Goal: Information Seeking & Learning: Learn about a topic

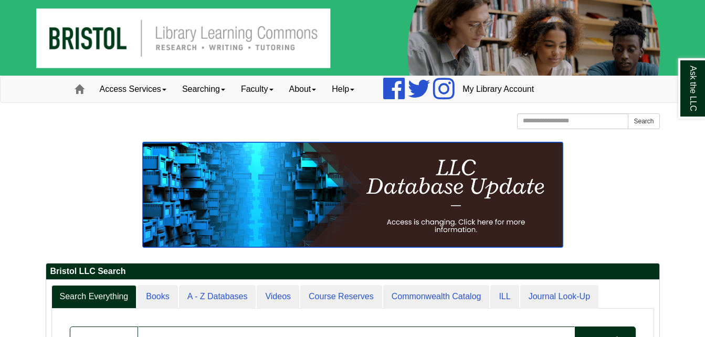
click at [498, 196] on img at bounding box center [353, 194] width 420 height 105
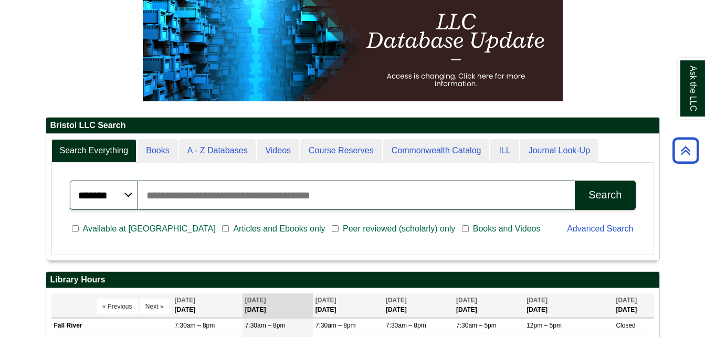
scroll to position [164, 0]
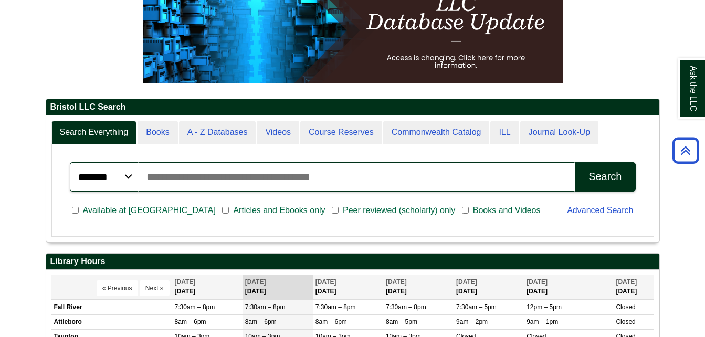
click at [597, 177] on div "Search" at bounding box center [604, 177] width 33 height 12
click at [209, 179] on input "Search articles, books, journals & more" at bounding box center [356, 176] width 437 height 29
click at [575, 162] on button "Search" at bounding box center [605, 176] width 60 height 29
click at [604, 174] on div "Search" at bounding box center [604, 177] width 33 height 12
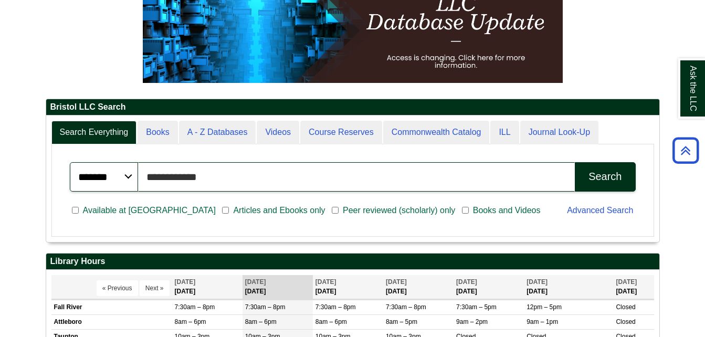
click at [229, 182] on input "**********" at bounding box center [356, 176] width 437 height 29
type input "*"
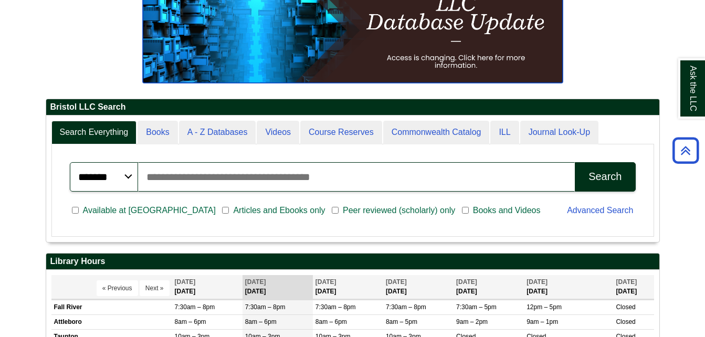
click at [283, 31] on img at bounding box center [353, 30] width 420 height 105
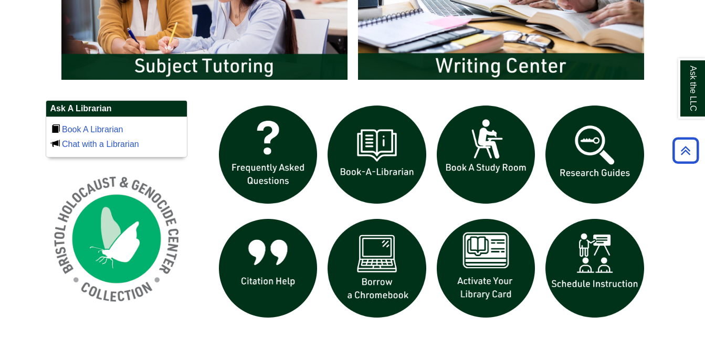
scroll to position [642, 0]
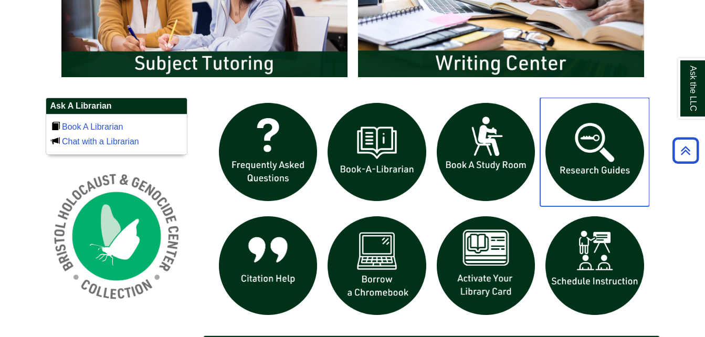
click at [595, 161] on img "slideshow" at bounding box center [594, 152] width 109 height 109
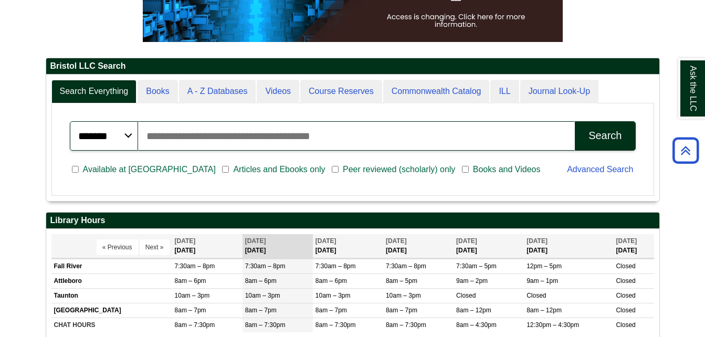
scroll to position [205, 0]
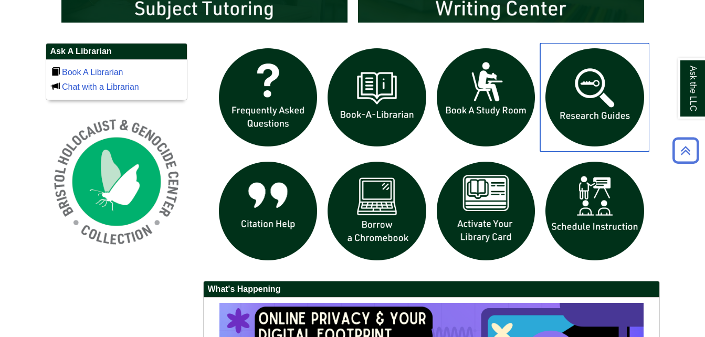
scroll to position [698, 0]
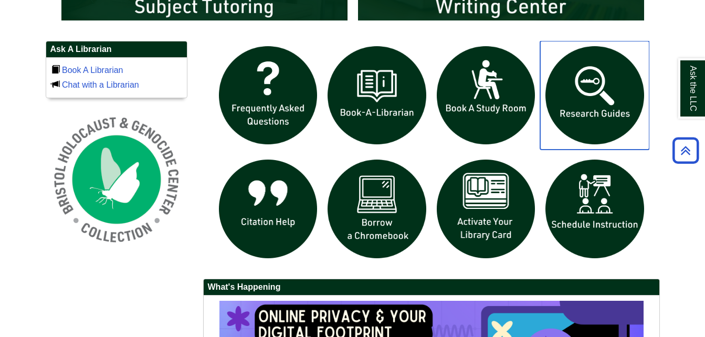
drag, startPoint x: 549, startPoint y: 126, endPoint x: 592, endPoint y: 85, distance: 60.1
click at [592, 85] on img "slideshow" at bounding box center [594, 95] width 109 height 109
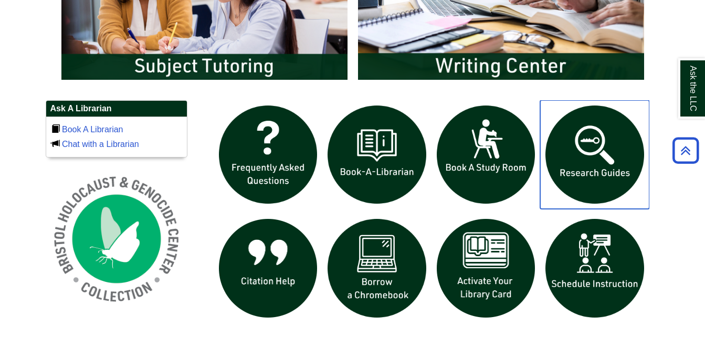
scroll to position [637, 0]
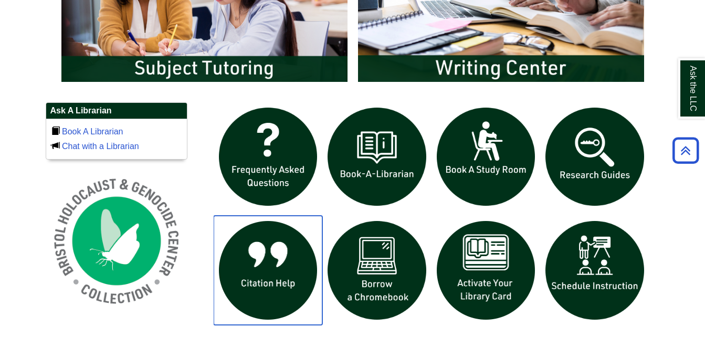
click at [269, 294] on img "slideshow" at bounding box center [268, 270] width 109 height 109
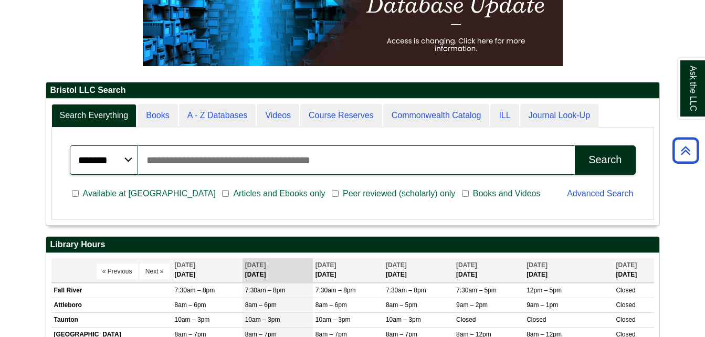
scroll to position [173, 0]
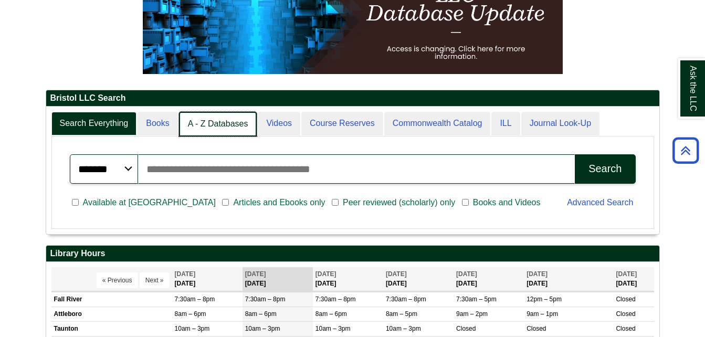
click at [213, 129] on link "A - Z Databases" at bounding box center [218, 124] width 78 height 25
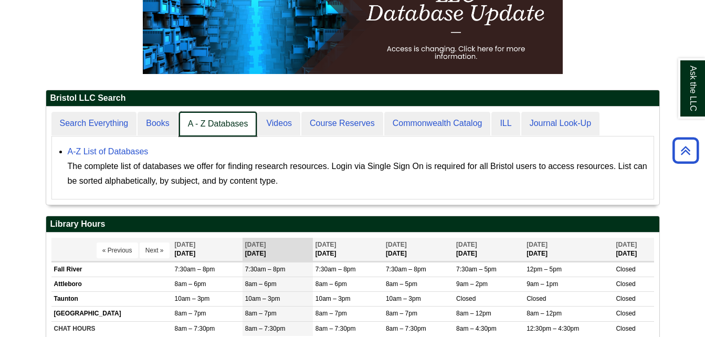
scroll to position [98, 613]
click at [213, 129] on link "A - Z Databases" at bounding box center [218, 124] width 78 height 25
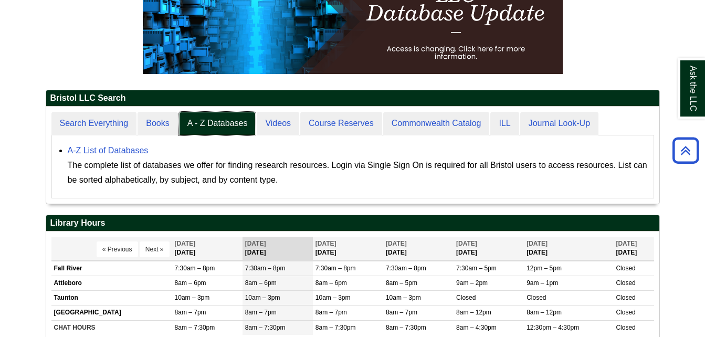
scroll to position [97, 613]
click at [128, 147] on link "A-Z List of Databases" at bounding box center [108, 150] width 81 height 9
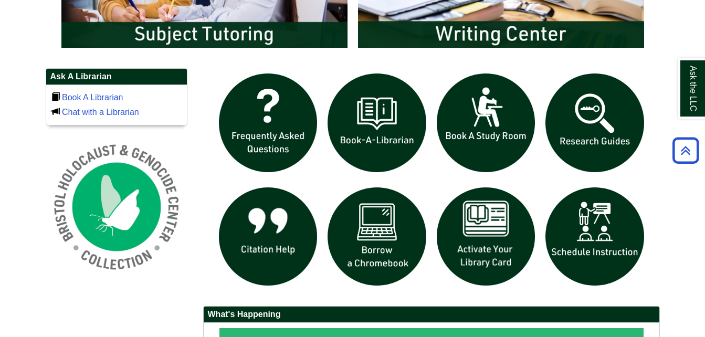
scroll to position [656, 0]
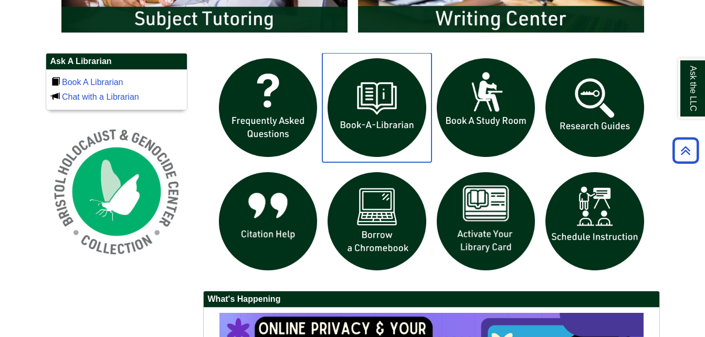
click at [367, 124] on img "slideshow" at bounding box center [376, 107] width 109 height 109
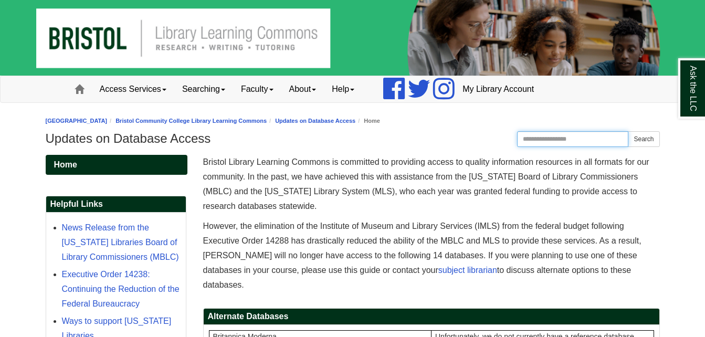
click at [564, 140] on input "Search this Guide" at bounding box center [573, 139] width 112 height 16
click at [559, 141] on input "******" at bounding box center [573, 139] width 112 height 16
type input "**********"
click at [628, 131] on button "Search" at bounding box center [643, 139] width 31 height 16
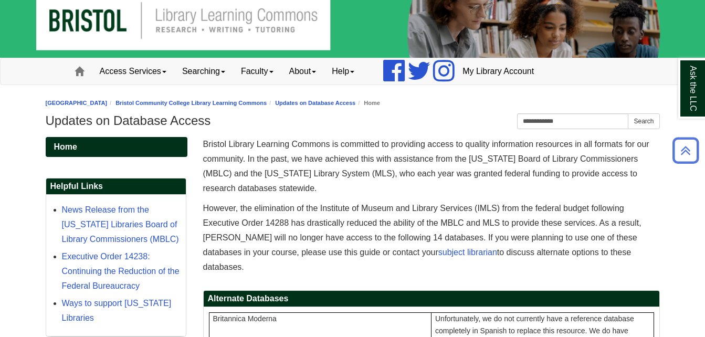
scroll to position [9, 0]
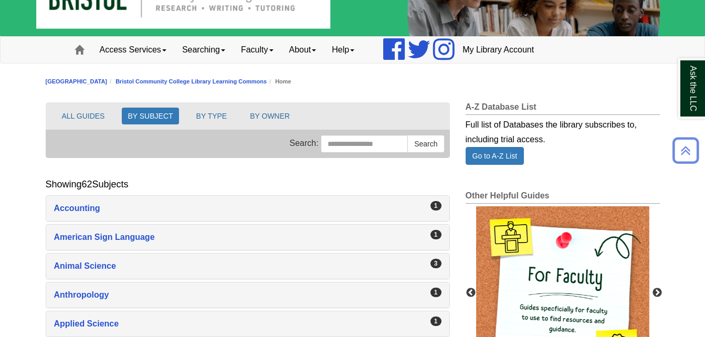
scroll to position [32, 0]
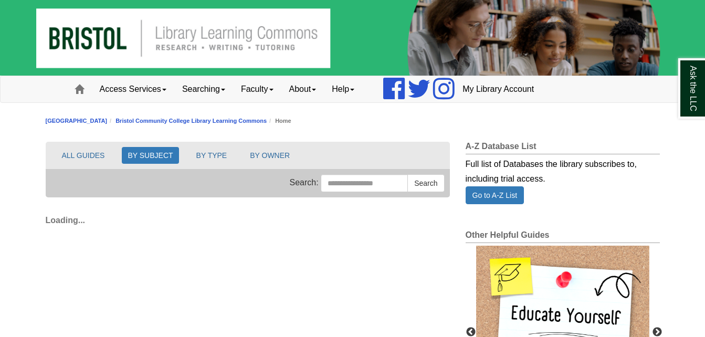
click at [592, 85] on div "Access Services Access Services Policies Chromebooks Specialty Database Instruc…" at bounding box center [353, 89] width 598 height 26
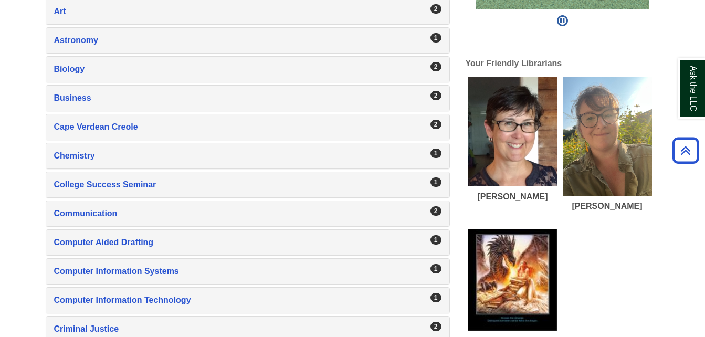
scroll to position [434, 0]
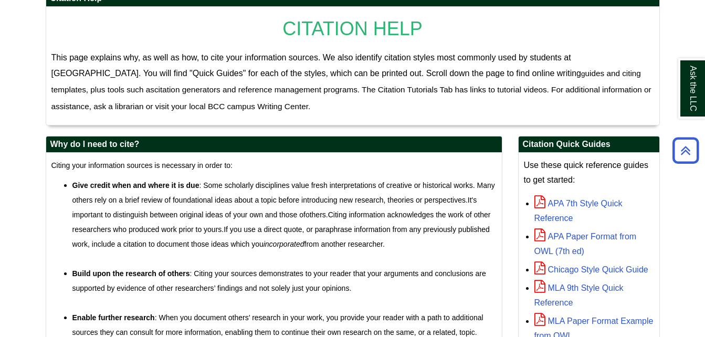
scroll to position [189, 0]
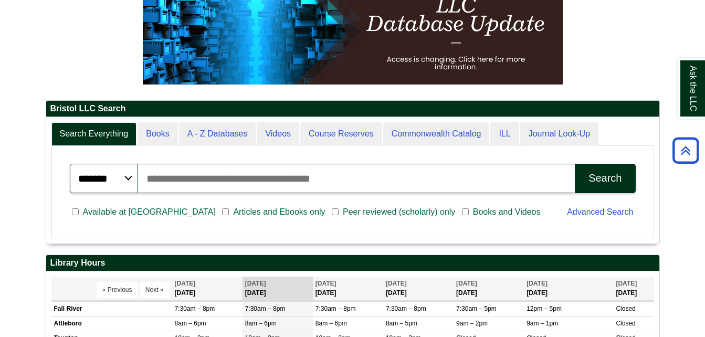
scroll to position [126, 613]
click at [288, 182] on input "Search articles, books, journals & more" at bounding box center [356, 178] width 437 height 29
type input "**********"
click at [575, 164] on button "Search" at bounding box center [605, 178] width 60 height 29
click at [590, 175] on div "Search" at bounding box center [604, 178] width 33 height 12
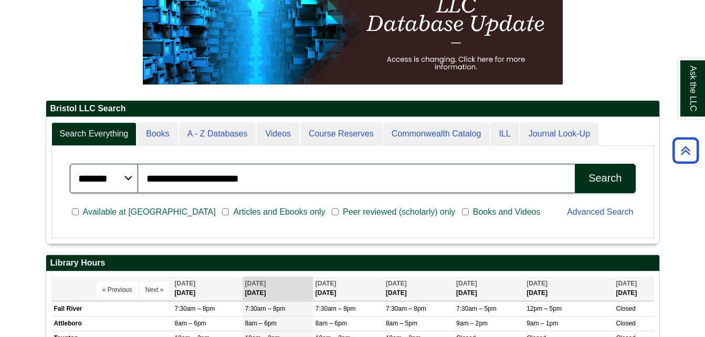
click at [67, 56] on p at bounding box center [353, 32] width 614 height 105
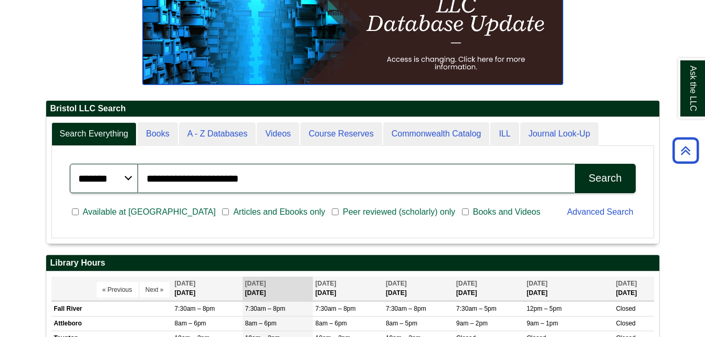
click at [360, 39] on img at bounding box center [353, 32] width 420 height 105
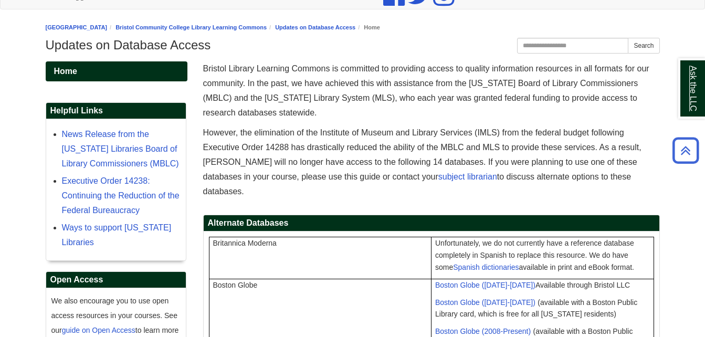
scroll to position [33, 0]
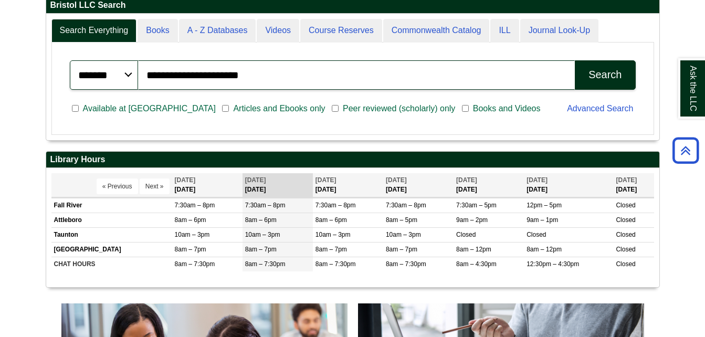
scroll to position [261, 0]
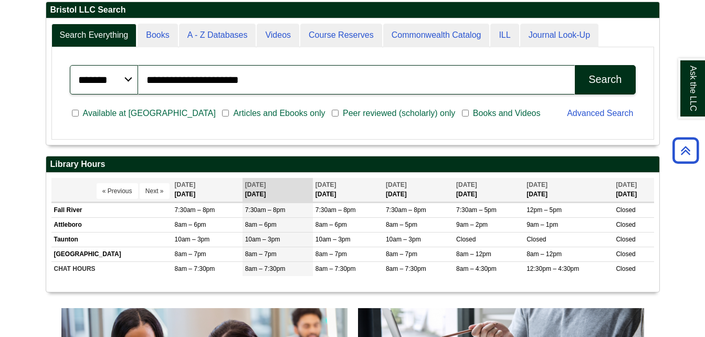
click at [338, 112] on span "Peer reviewed (scholarly) only" at bounding box center [398, 113] width 121 height 13
click at [593, 85] on div "Search" at bounding box center [604, 79] width 33 height 12
